Goal: Register for event/course

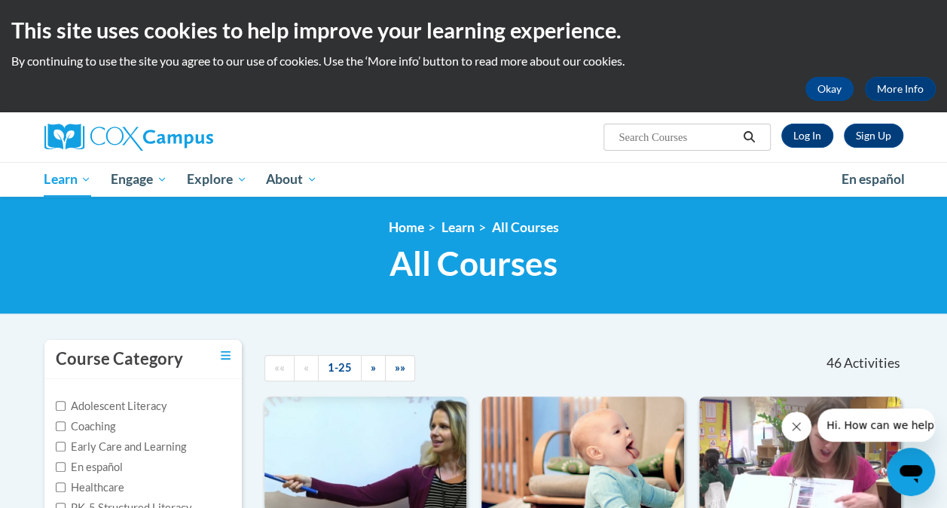
click at [670, 136] on input "Search..." at bounding box center [677, 137] width 121 height 18
type input "LETRS"
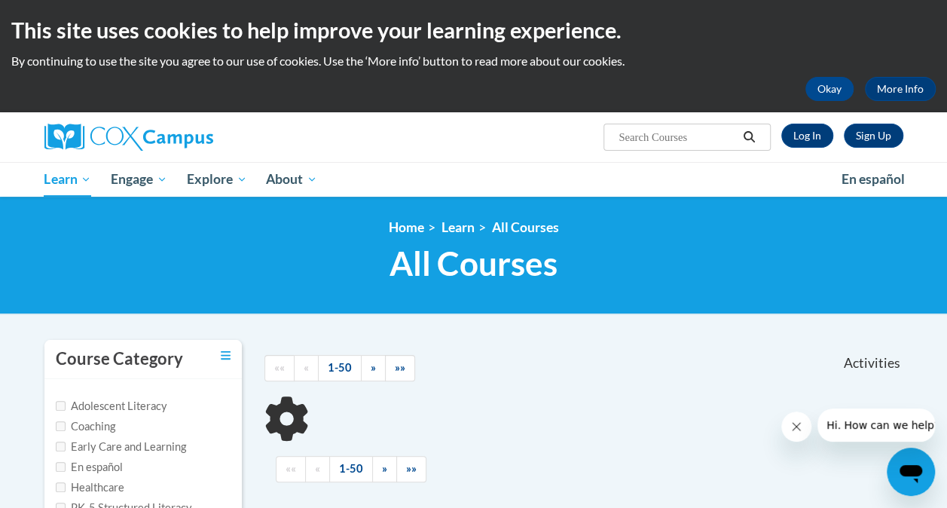
type input "LETRS"
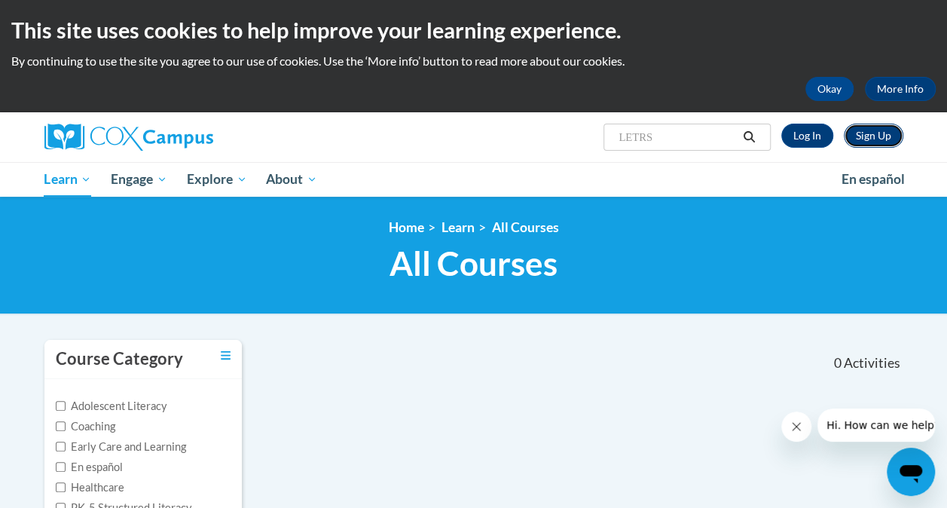
click at [866, 137] on link "Sign Up" at bounding box center [873, 136] width 59 height 24
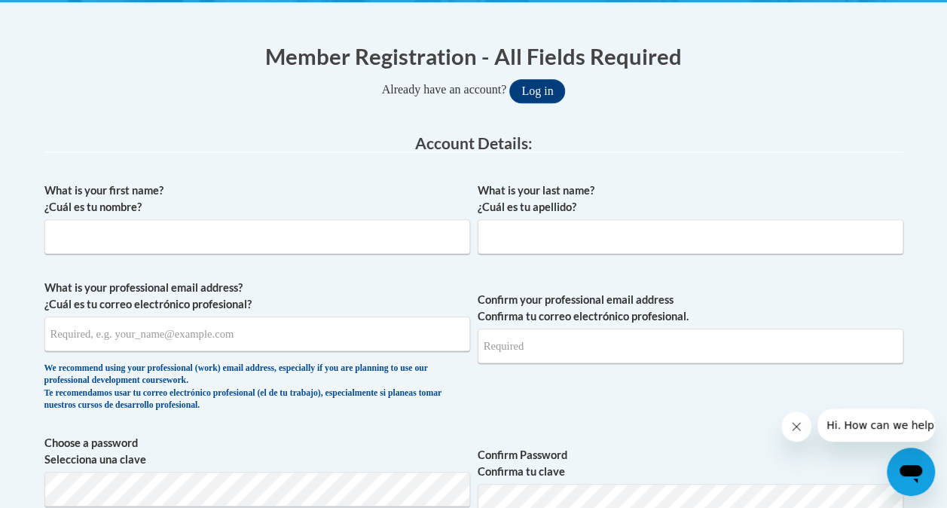
scroll to position [301, 0]
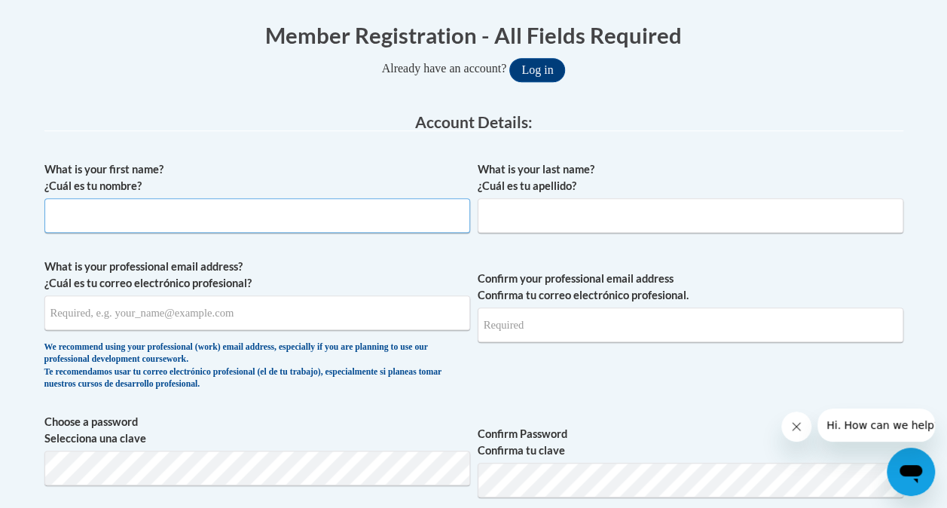
click at [282, 211] on input "What is your first name? ¿Cuál es tu nombre?" at bounding box center [257, 215] width 426 height 35
type input "Kylene"
type input "Ward"
click at [261, 312] on input "What is your professional email address? ¿Cuál es tu correo electrónico profesi…" at bounding box center [257, 312] width 426 height 35
type input "kward@athensasd.k12.pa.us"
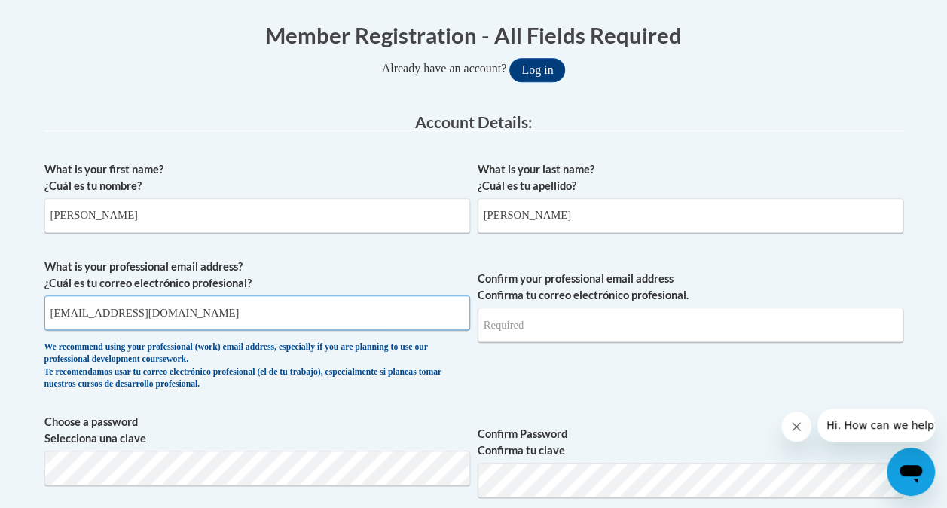
type input "kward@athensasd.k12.pa.us"
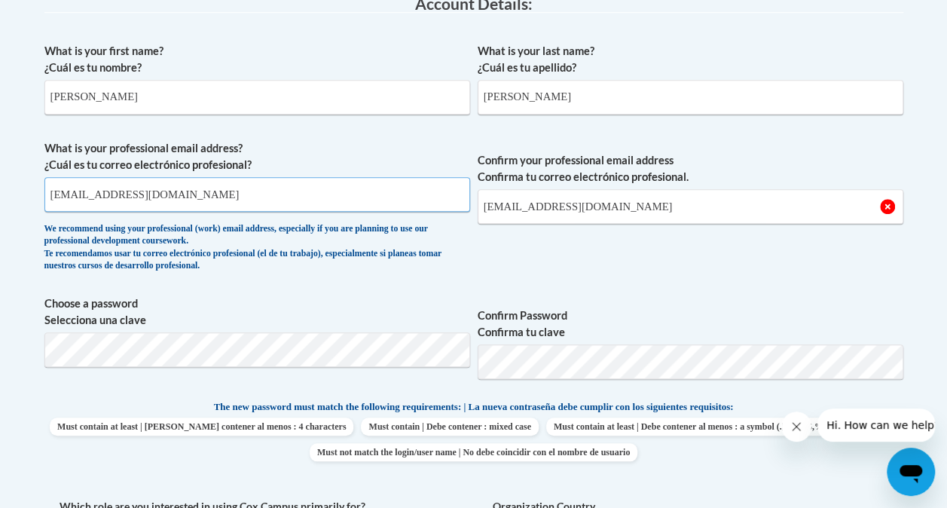
scroll to position [452, 0]
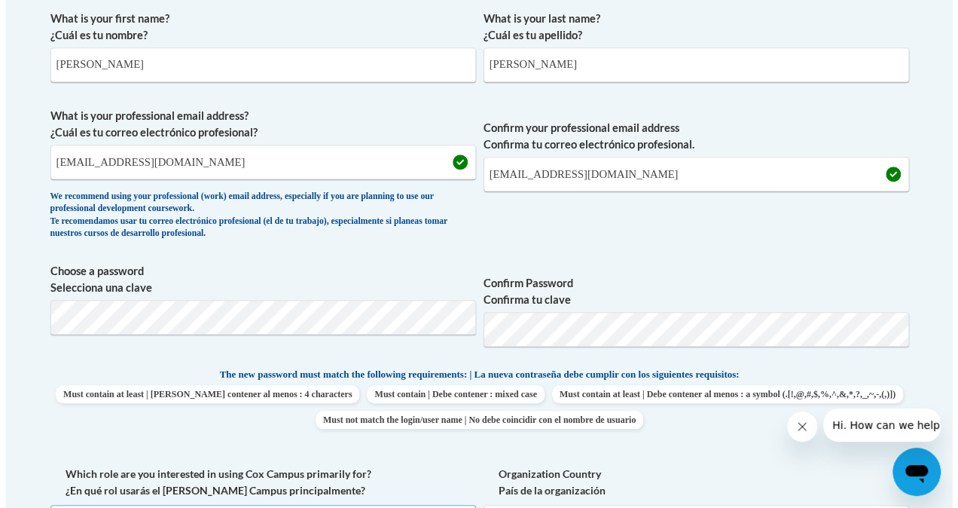
scroll to position [483, 0]
